Goal: Information Seeking & Learning: Learn about a topic

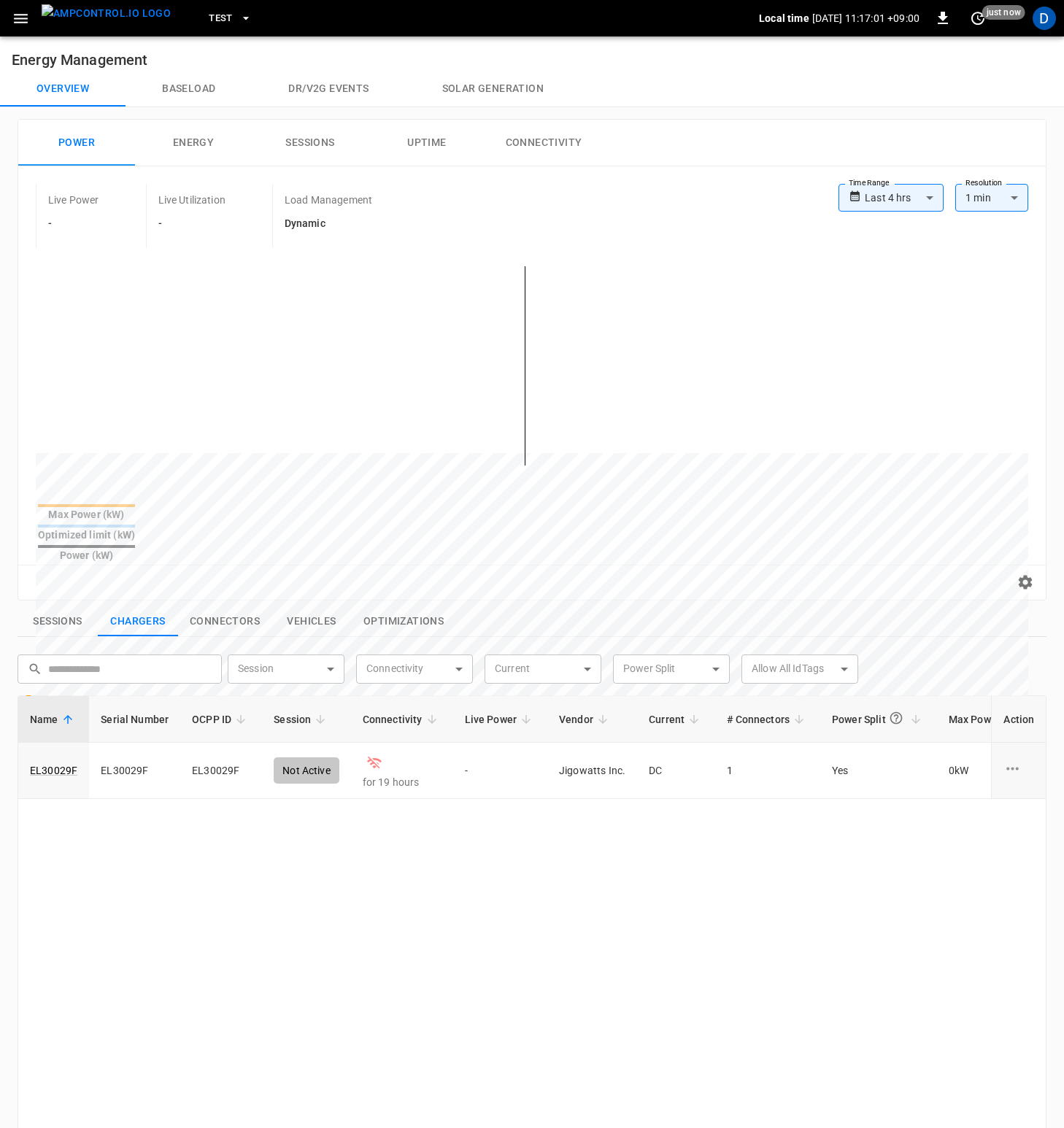
click at [36, 12] on button "menu" at bounding box center [106, 18] width 141 height 36
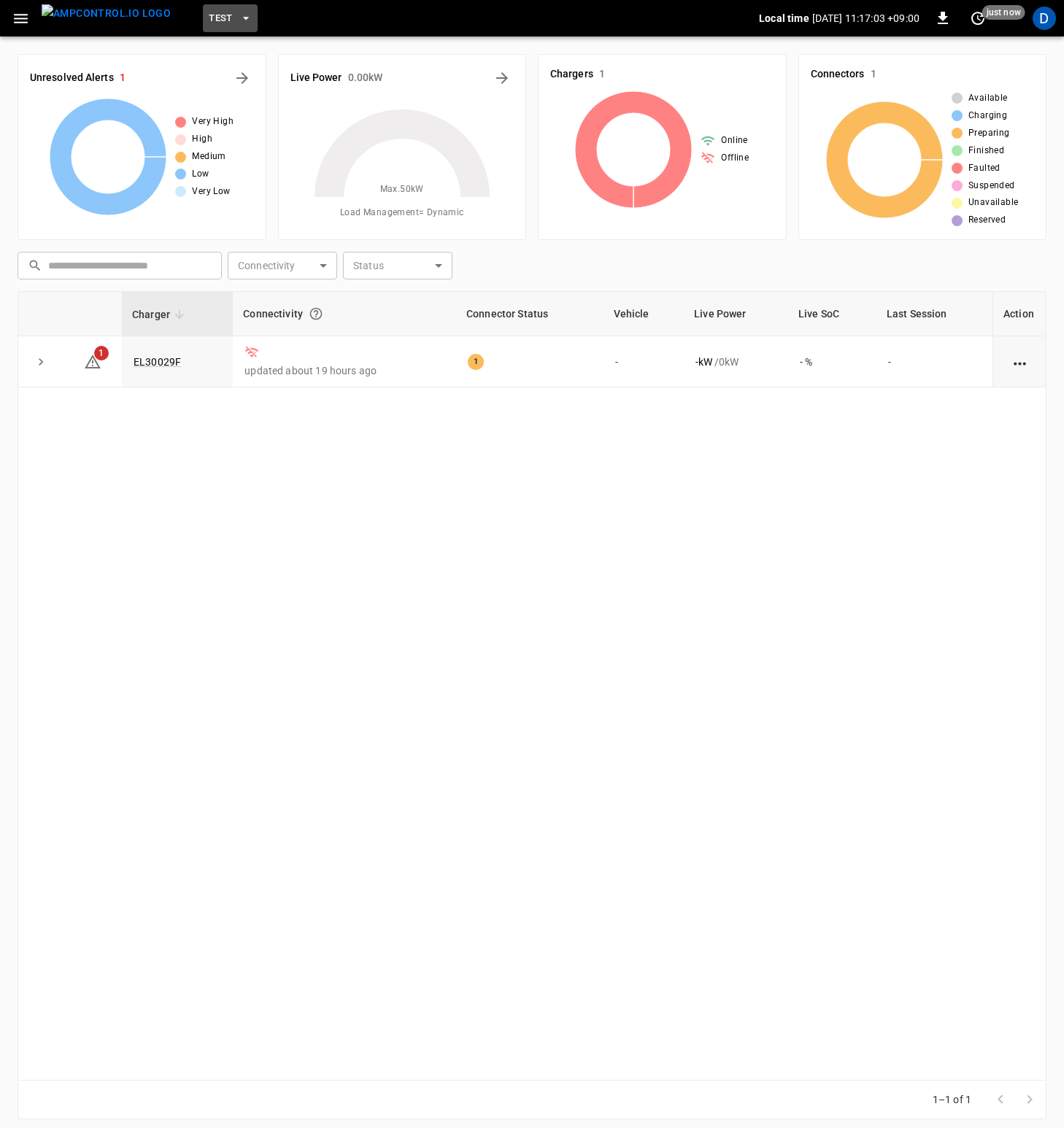
click at [239, 13] on icon "button" at bounding box center [246, 18] width 15 height 15
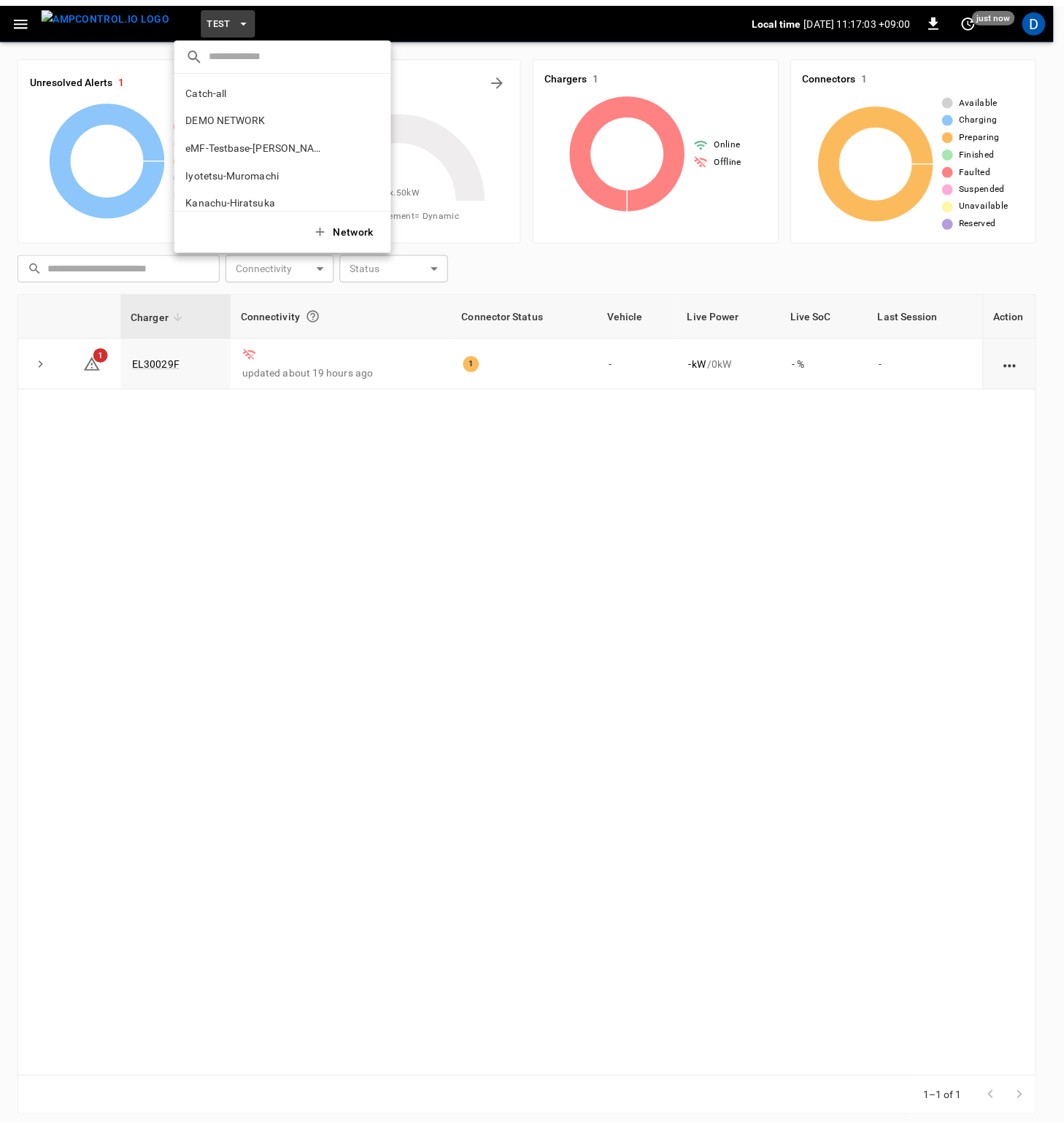
scroll to position [95, 0]
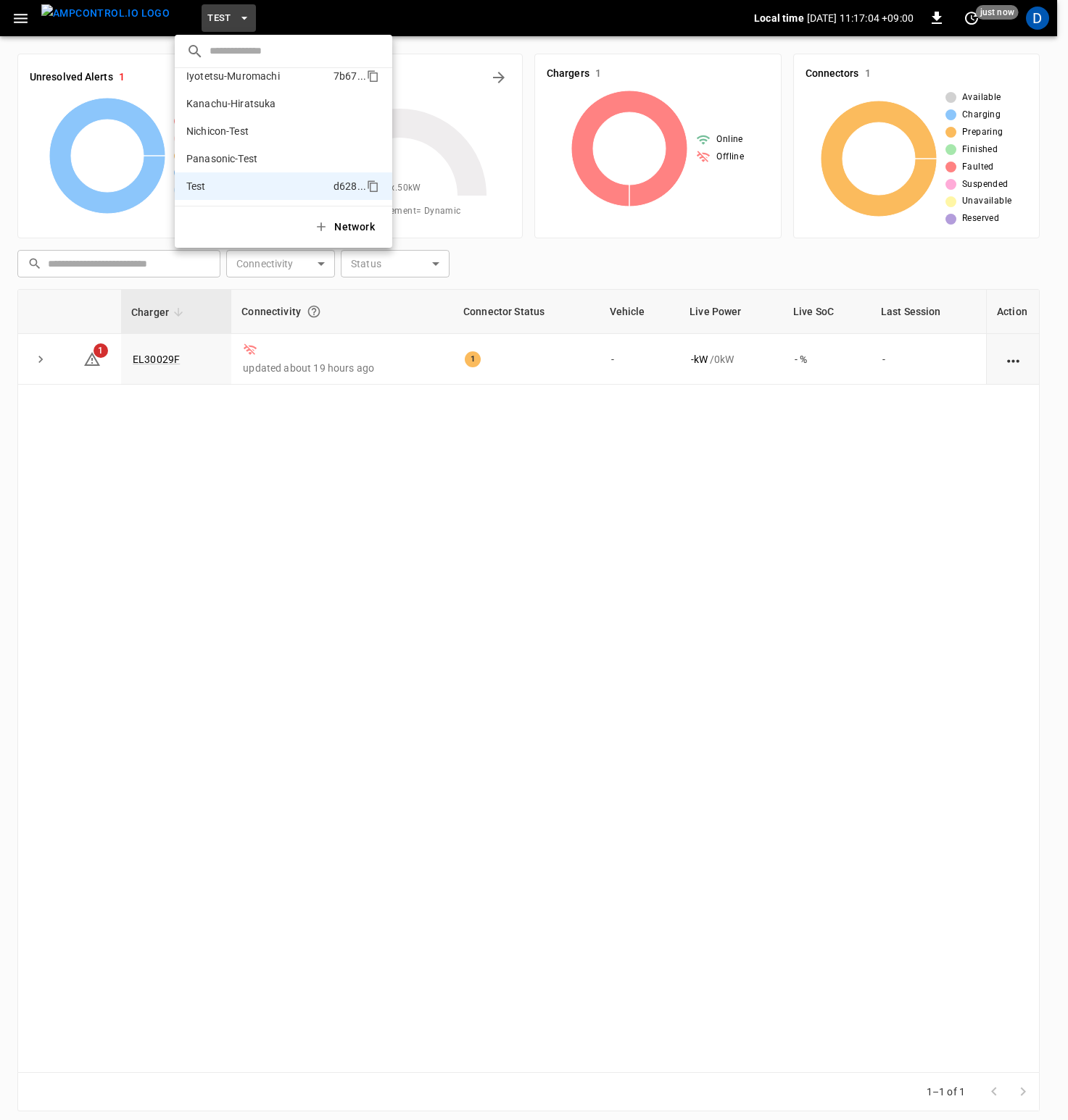
click at [256, 83] on li "Iyotetsu-Muromachi 7b67 ..." at bounding box center [283, 76] width 217 height 27
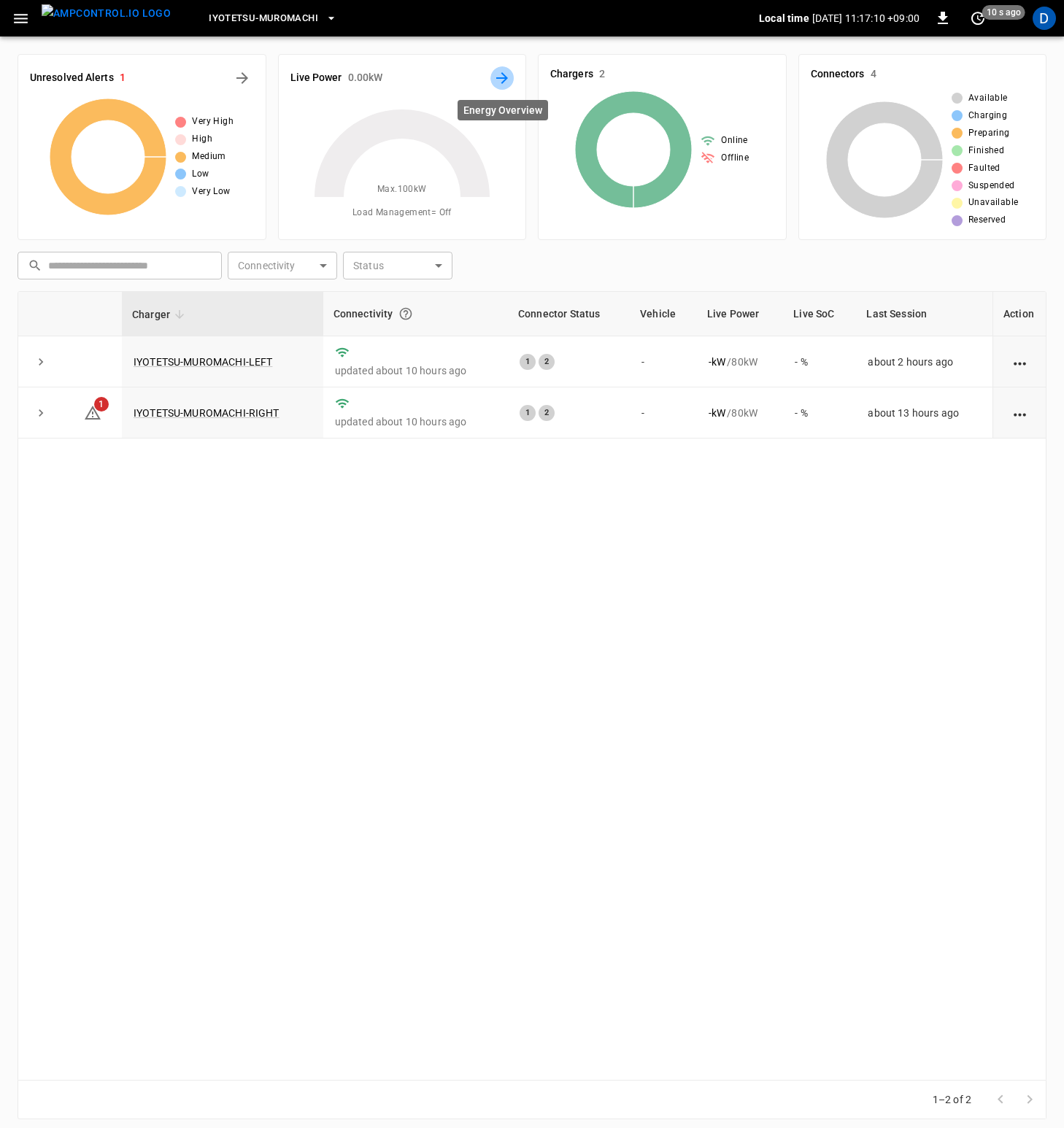
click at [500, 75] on icon "Energy Overview" at bounding box center [501, 77] width 17 height 17
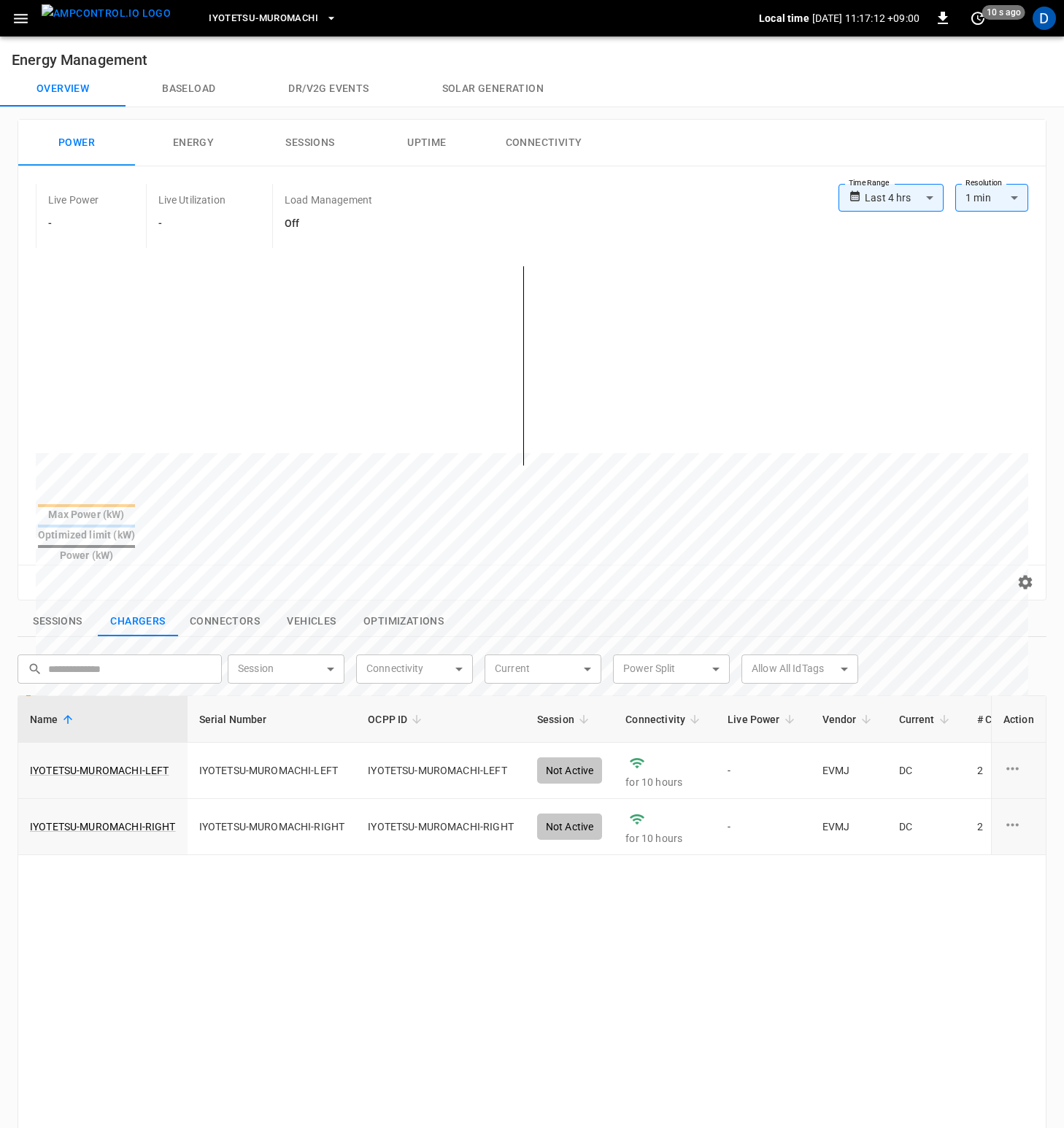
click at [902, 198] on body "**********" at bounding box center [532, 768] width 1064 height 1536
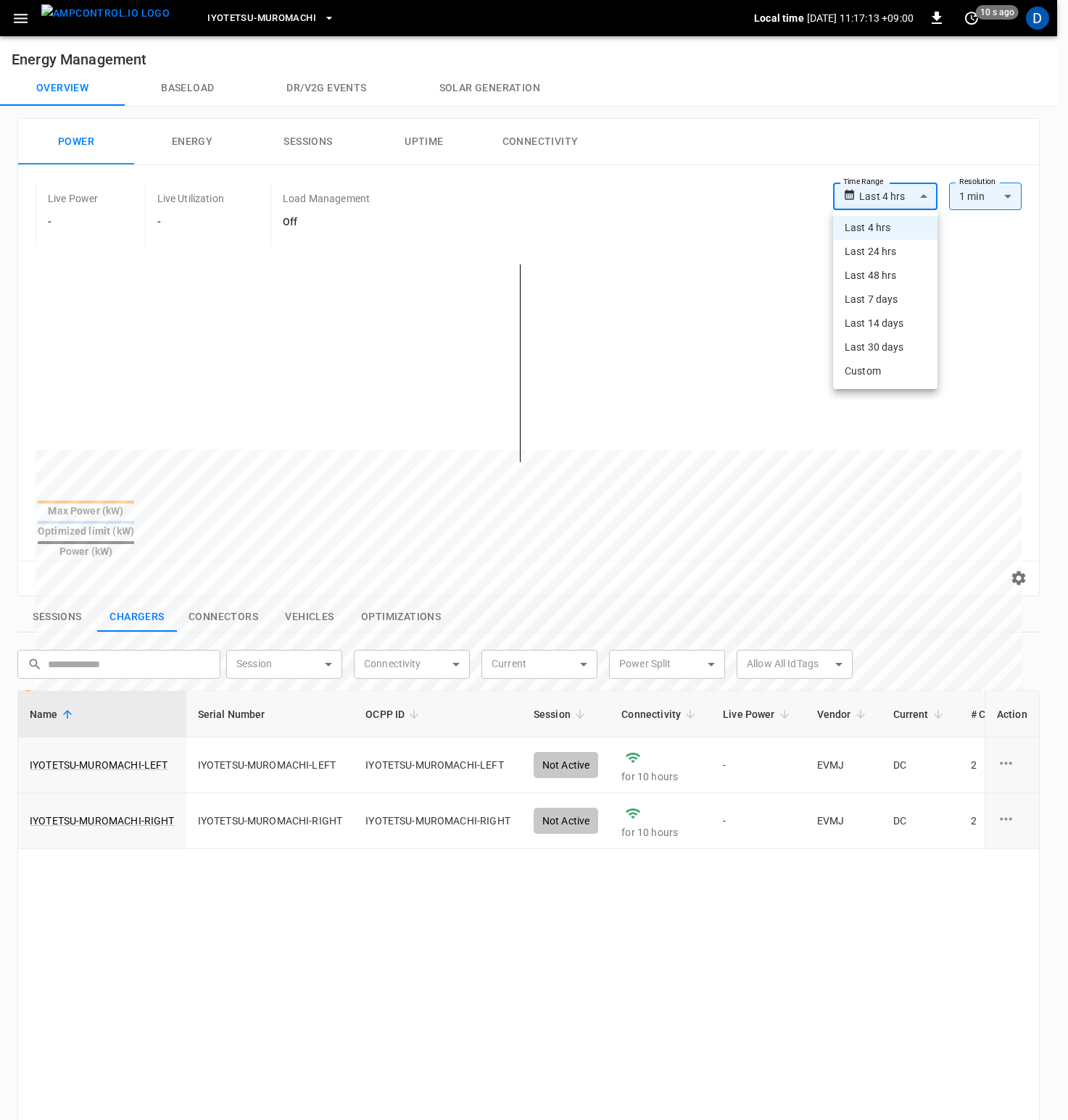
click at [895, 254] on li "Last 24 hrs" at bounding box center [884, 252] width 104 height 24
type input "**********"
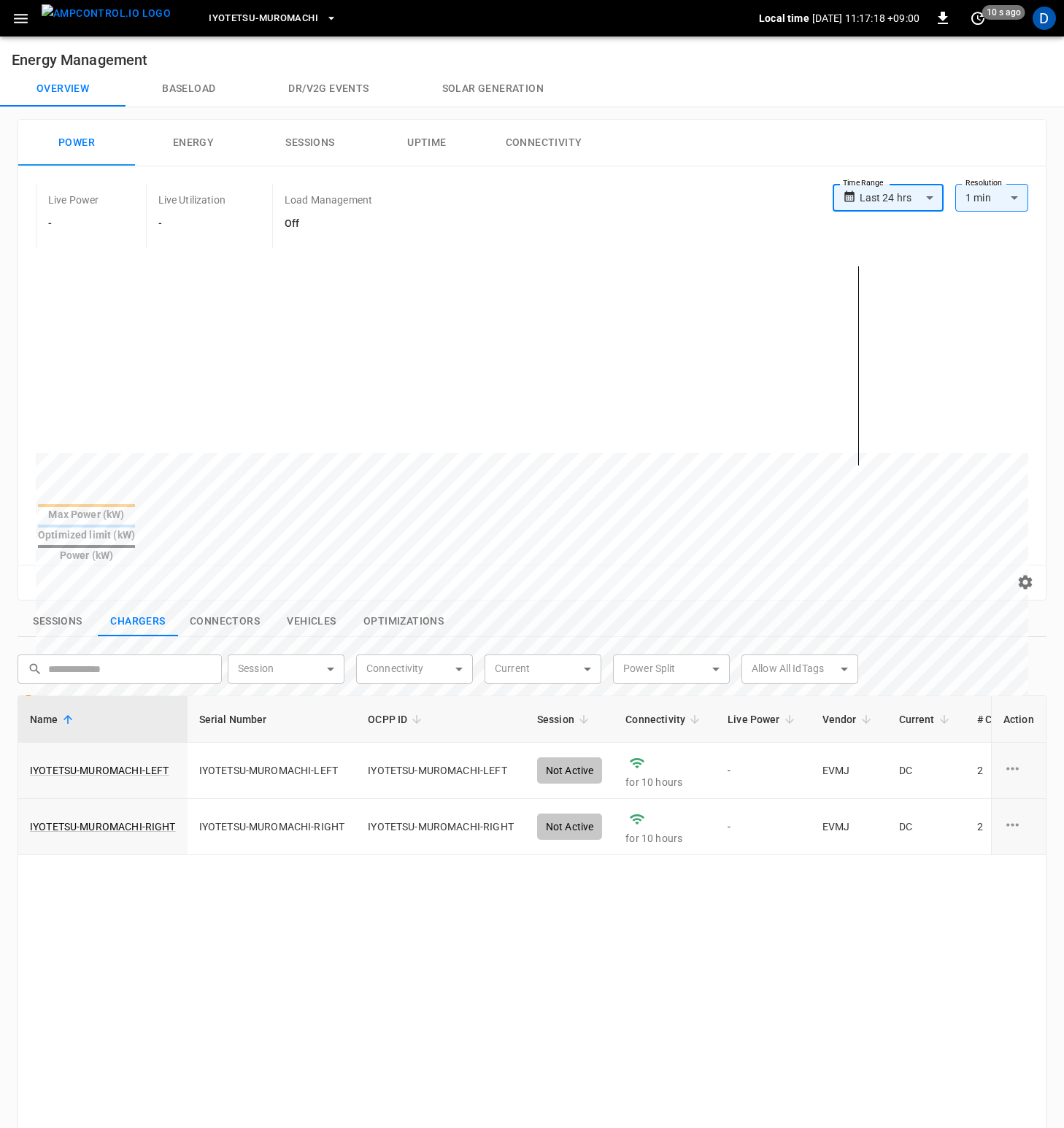
click at [189, 94] on button "Baseload" at bounding box center [189, 88] width 127 height 35
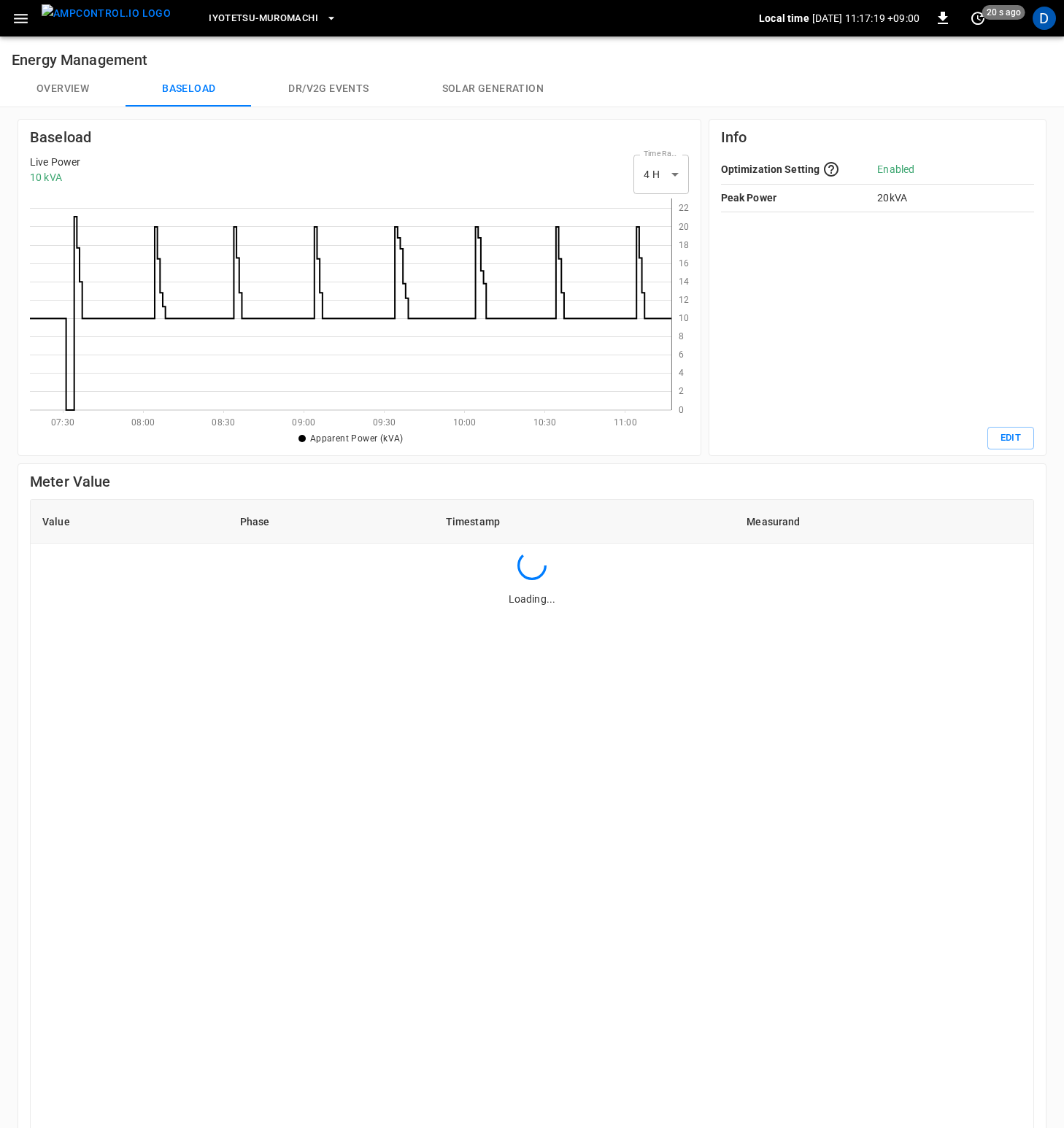
scroll to position [200, 630]
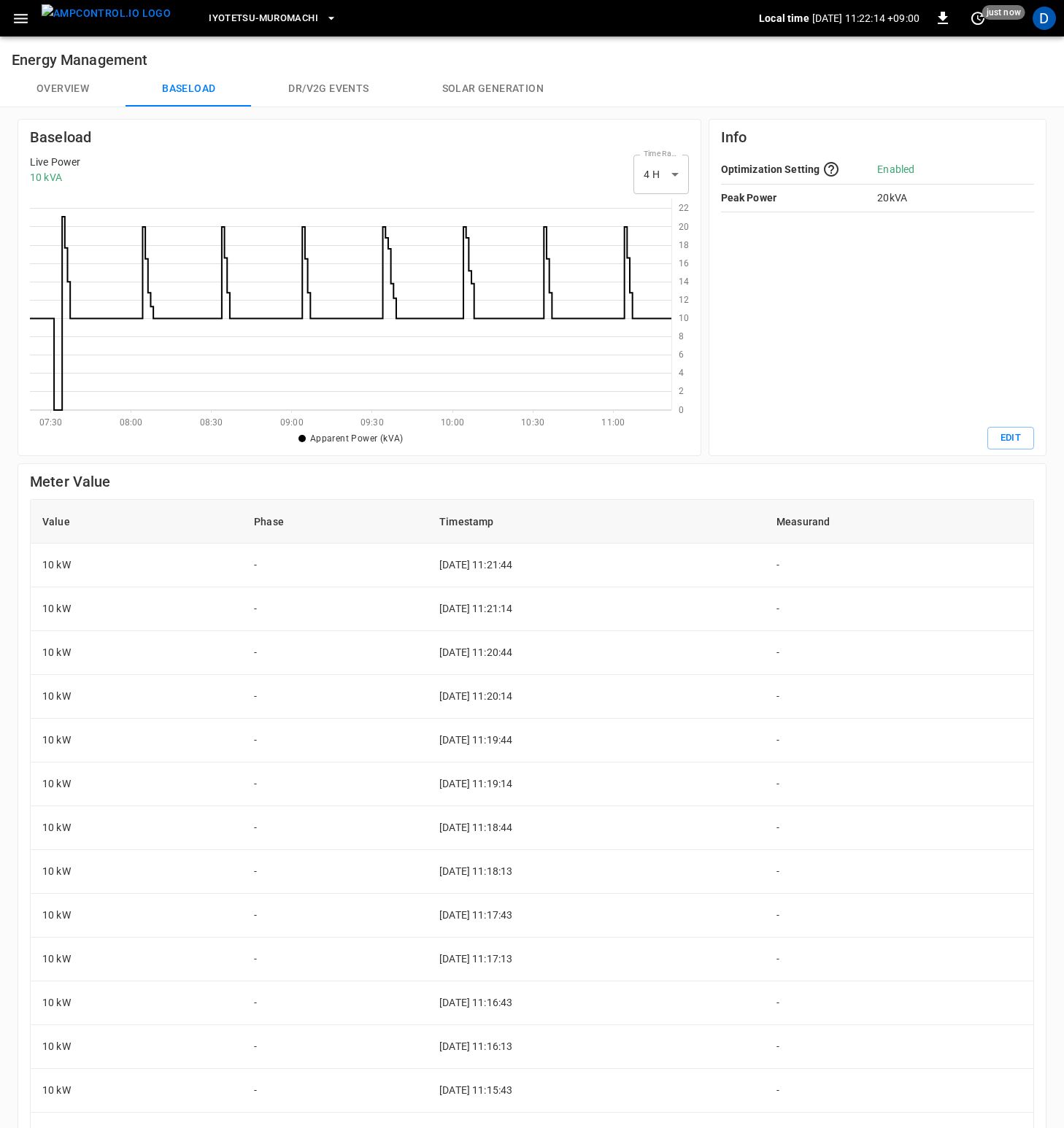
click at [95, 88] on button "Overview" at bounding box center [63, 88] width 126 height 35
